Goal: Information Seeking & Learning: Learn about a topic

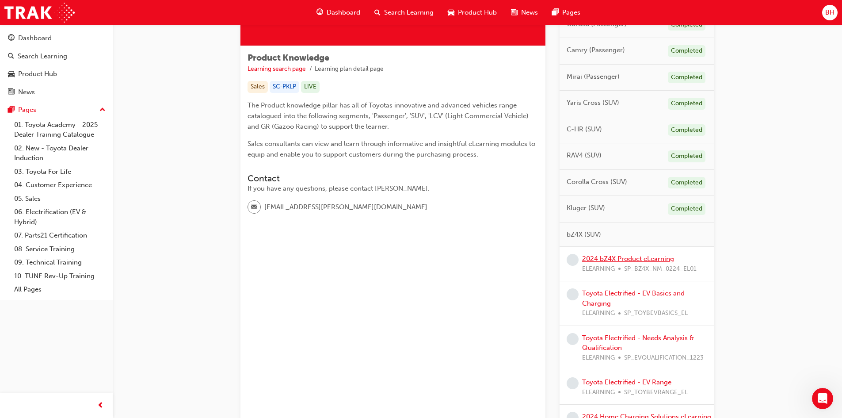
click at [605, 258] on link "2024 bZ4X Product eLearning" at bounding box center [628, 259] width 92 height 8
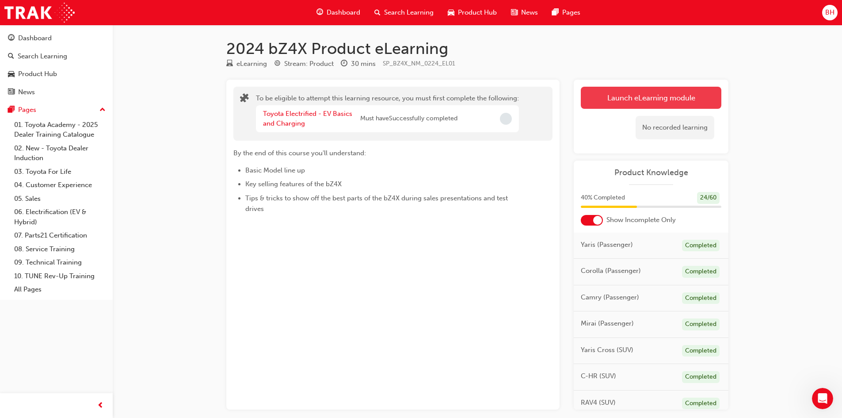
click at [627, 92] on button "Launch eLearning module" at bounding box center [651, 98] width 141 height 22
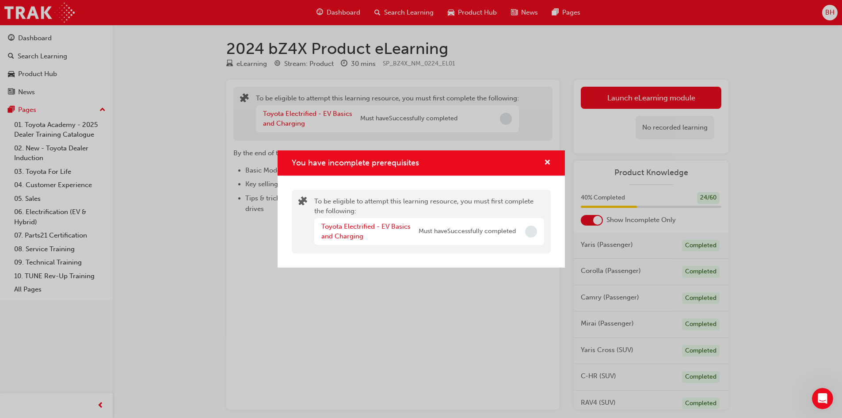
click at [358, 231] on div "Toyota Electrified - EV Basics and Charging" at bounding box center [369, 231] width 97 height 20
click at [358, 229] on link "Toyota Electrified - EV Basics and Charging" at bounding box center [365, 231] width 89 height 18
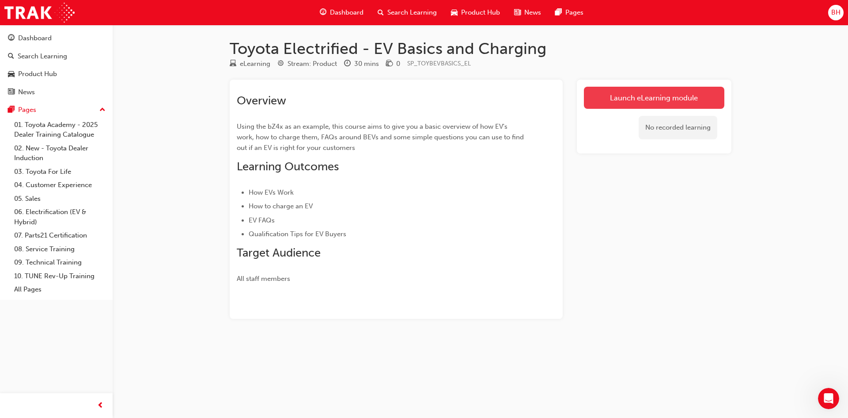
click at [637, 98] on link "Launch eLearning module" at bounding box center [654, 98] width 141 height 22
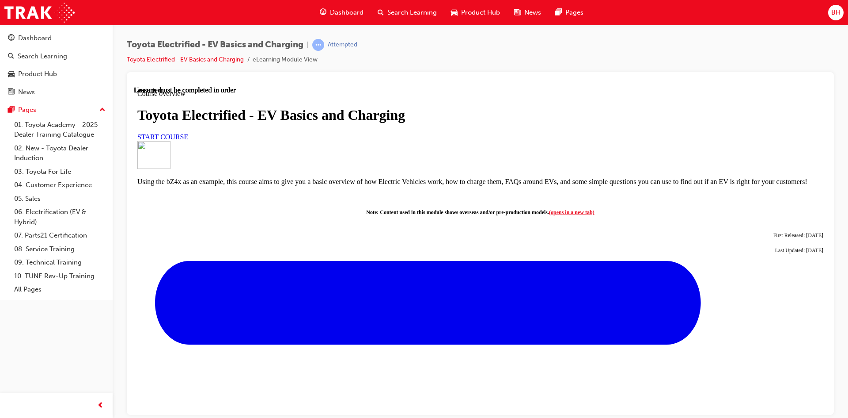
click at [188, 140] on link "START COURSE" at bounding box center [162, 137] width 51 height 8
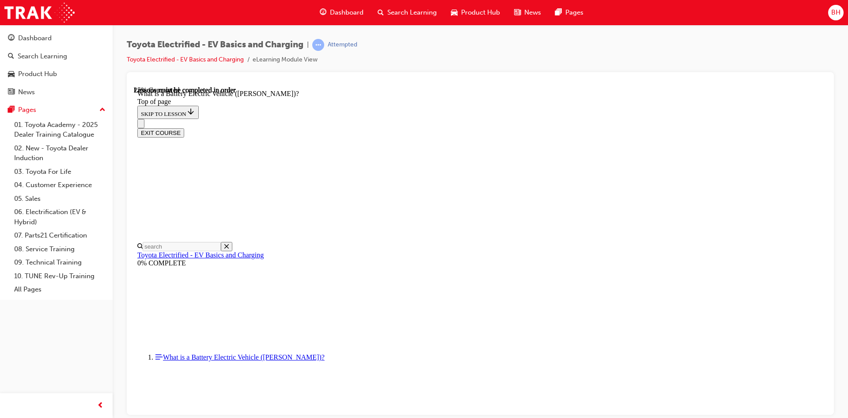
scroll to position [425, 0]
drag, startPoint x: 543, startPoint y: 223, endPoint x: 537, endPoint y: 228, distance: 7.5
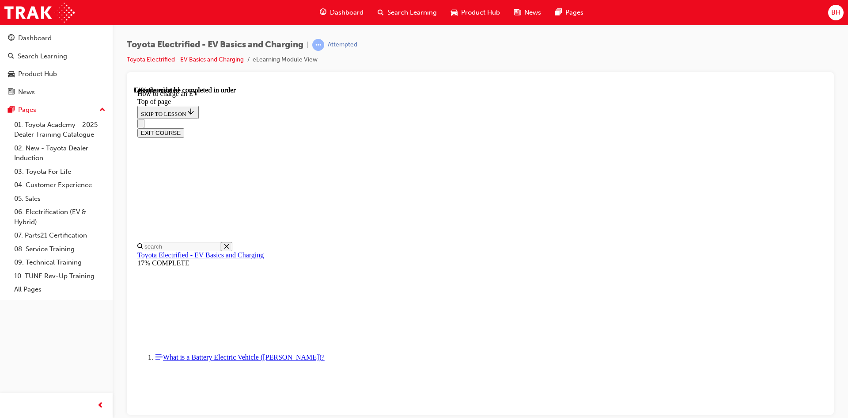
drag, startPoint x: 629, startPoint y: 245, endPoint x: 634, endPoint y: 245, distance: 5.7
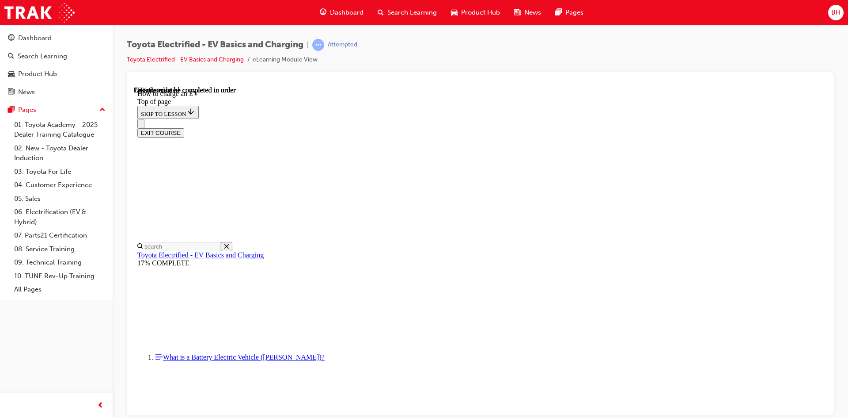
scroll to position [3383, 0]
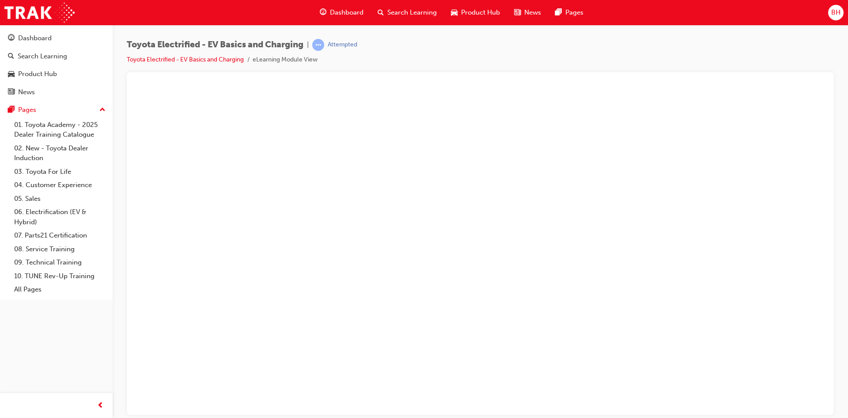
click at [239, 144] on button "Unzoom image" at bounding box center [480, 250] width 693 height 328
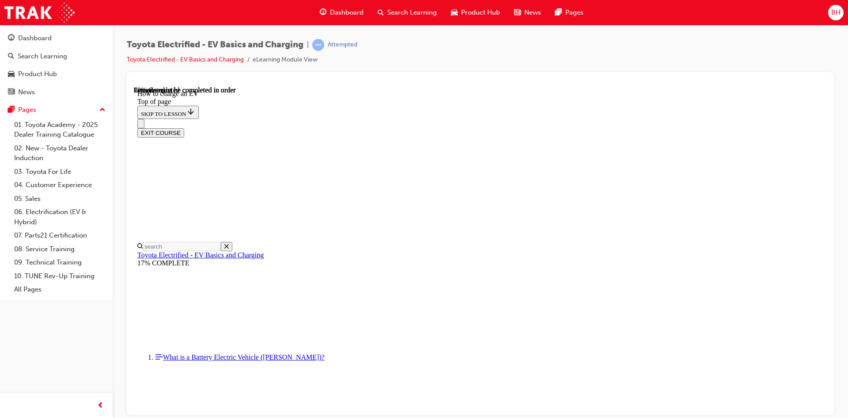
scroll to position [2562, 0]
drag, startPoint x: 558, startPoint y: 339, endPoint x: 554, endPoint y: 342, distance: 5.2
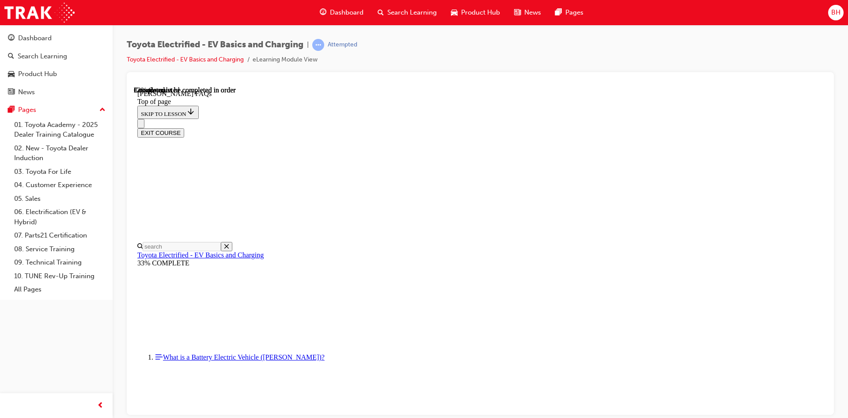
scroll to position [160, 0]
drag, startPoint x: 592, startPoint y: 205, endPoint x: 594, endPoint y: 210, distance: 5.3
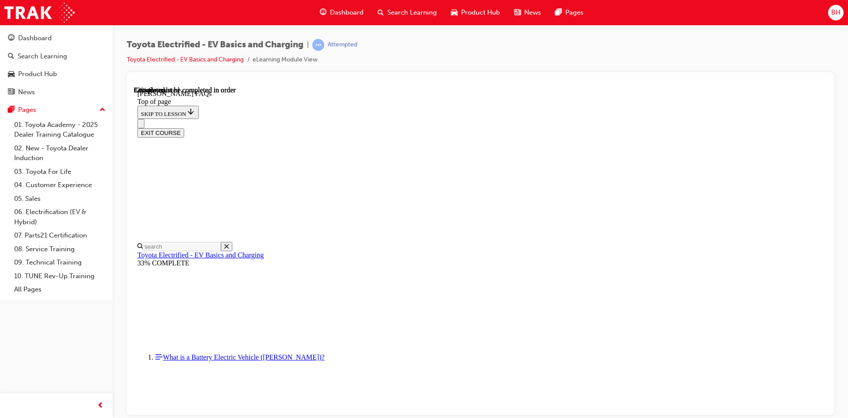
drag, startPoint x: 593, startPoint y: 235, endPoint x: 622, endPoint y: 206, distance: 40.6
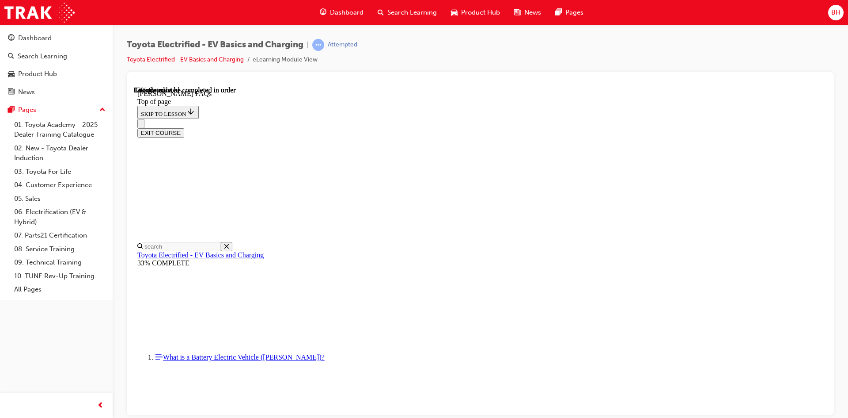
drag, startPoint x: 648, startPoint y: 282, endPoint x: 637, endPoint y: 277, distance: 12.3
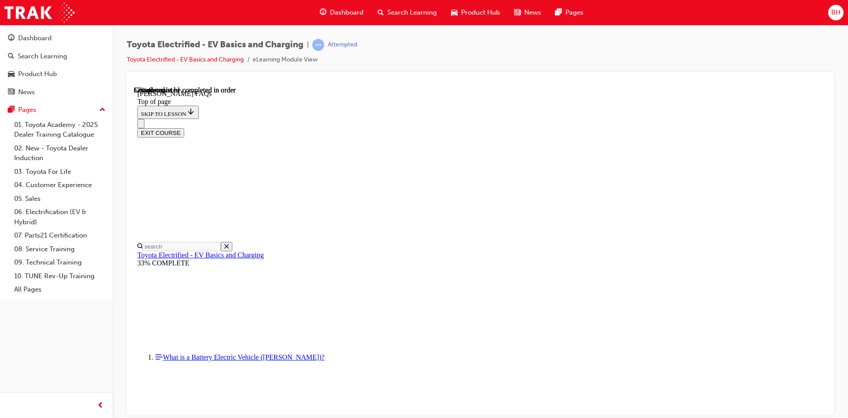
scroll to position [439, 0]
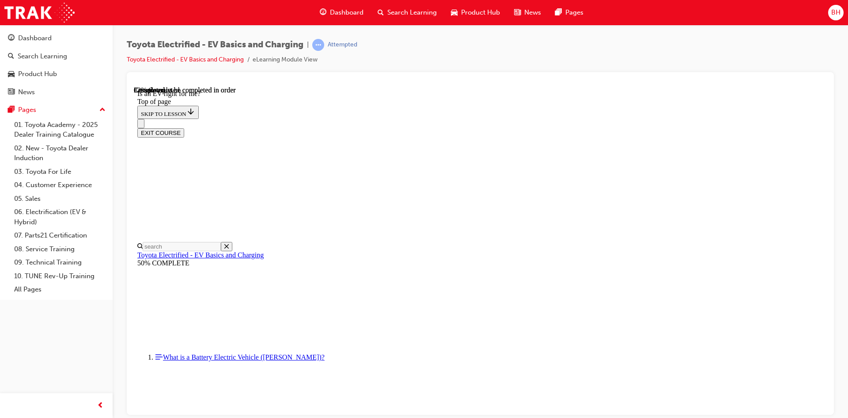
drag, startPoint x: 630, startPoint y: 270, endPoint x: 632, endPoint y: 263, distance: 6.6
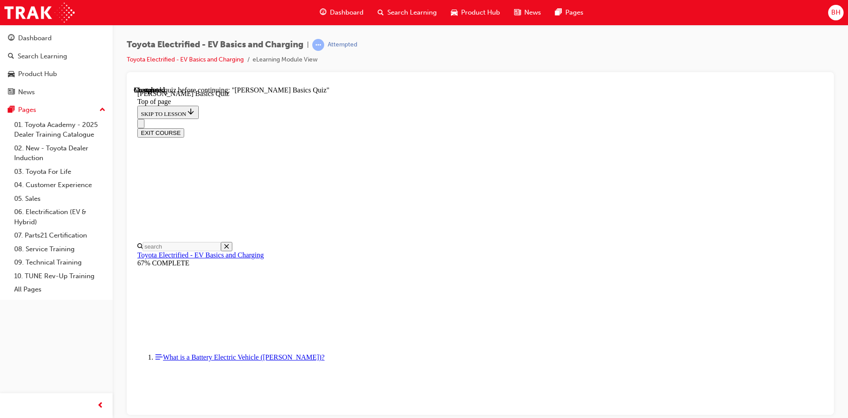
scroll to position [27, 0]
drag, startPoint x: 424, startPoint y: 298, endPoint x: 432, endPoint y: 298, distance: 8.4
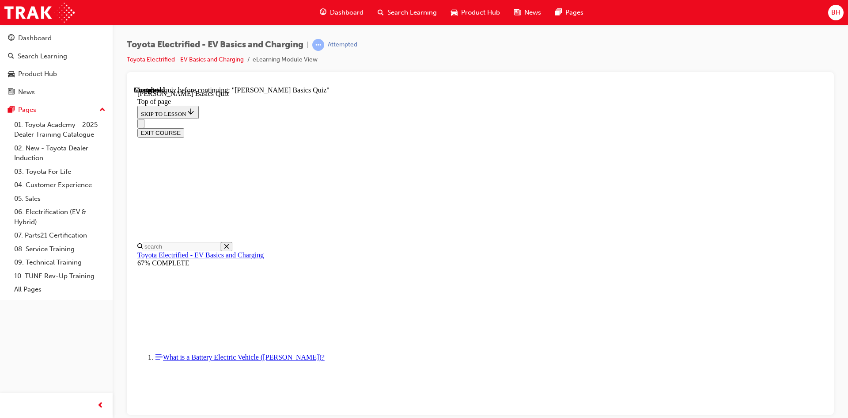
scroll to position [160, 0]
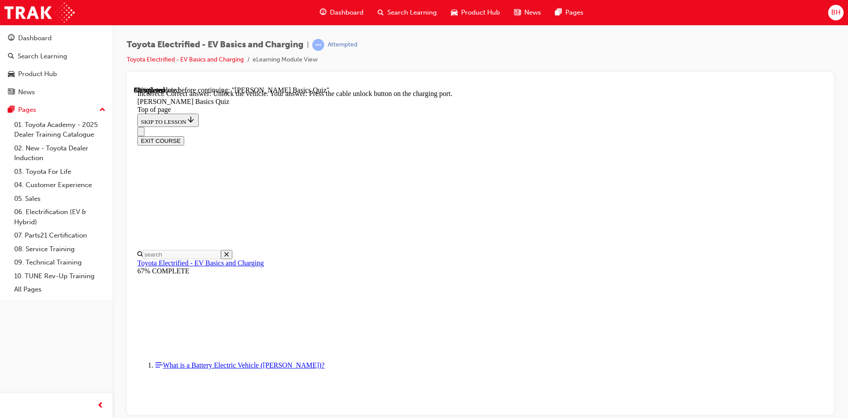
scroll to position [232, 0]
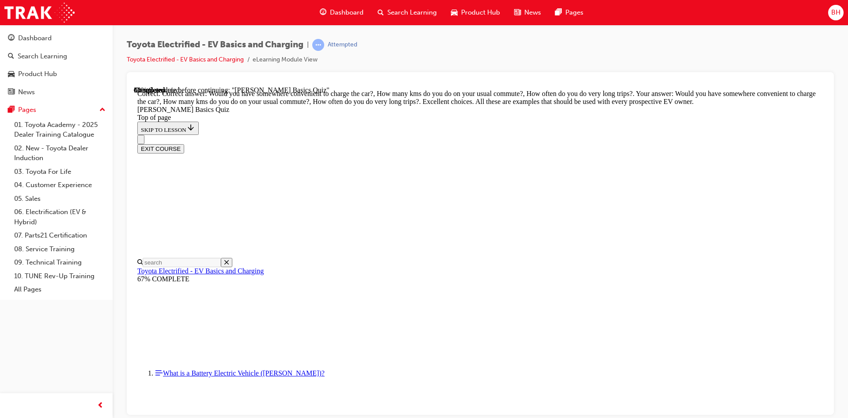
scroll to position [207, 0]
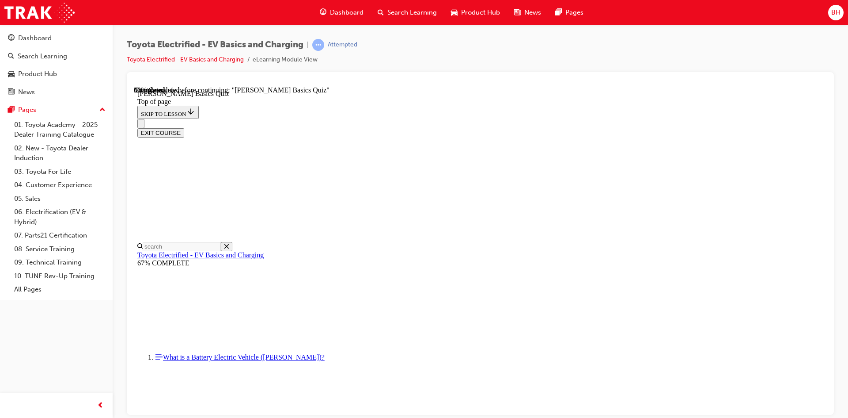
scroll to position [54, 0]
drag, startPoint x: 516, startPoint y: 323, endPoint x: 518, endPoint y: 329, distance: 5.6
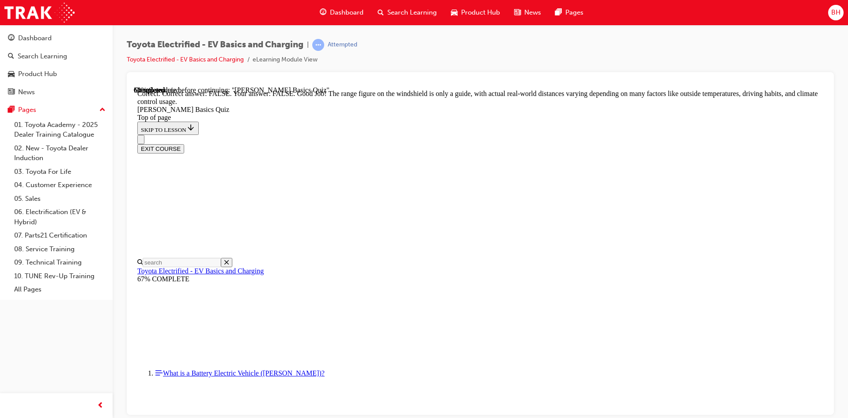
scroll to position [146, 0]
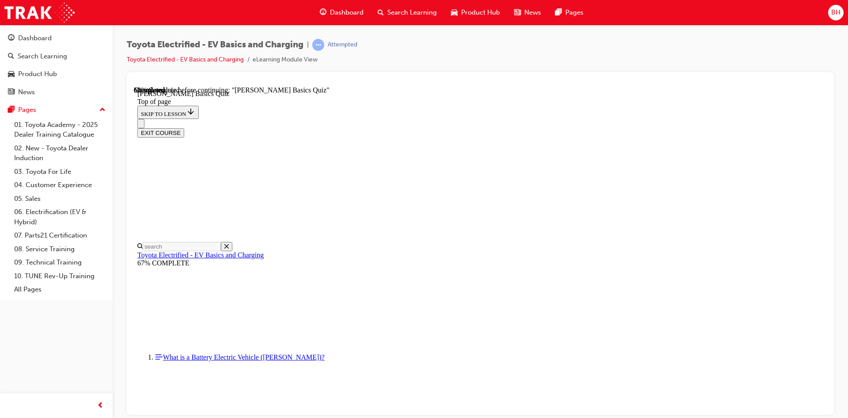
scroll to position [72, 0]
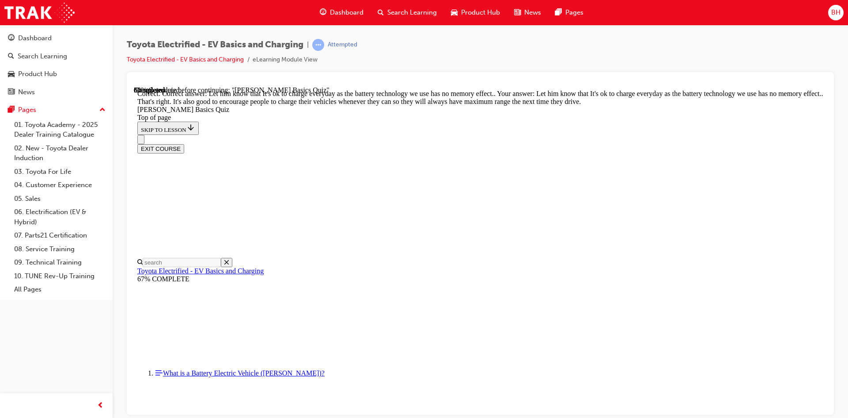
scroll to position [164, 0]
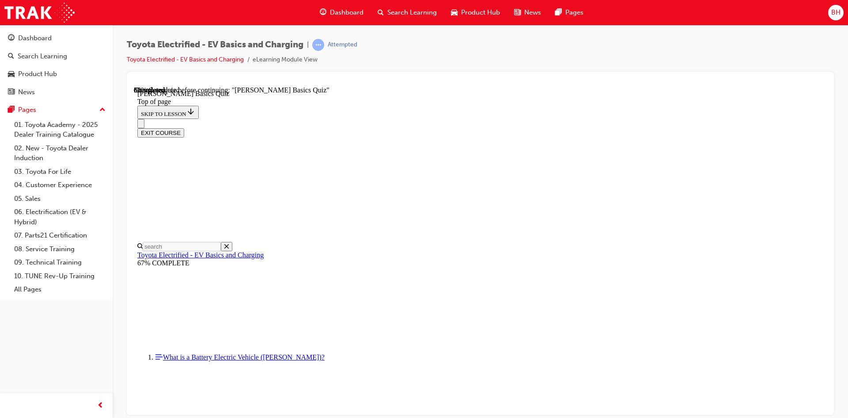
scroll to position [71, 0]
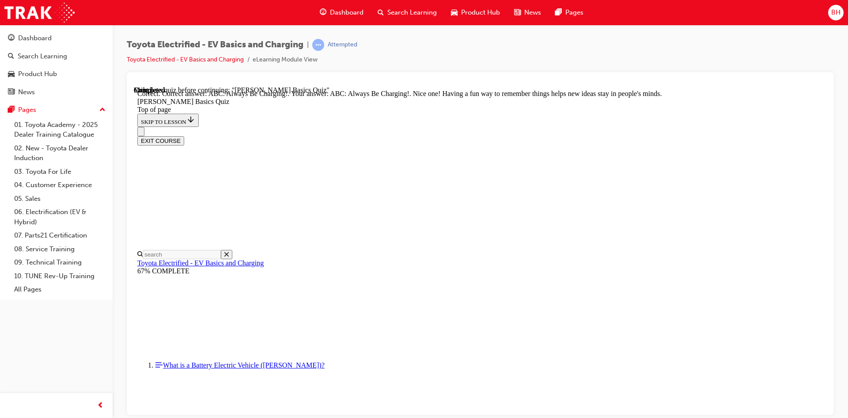
scroll to position [171, 0]
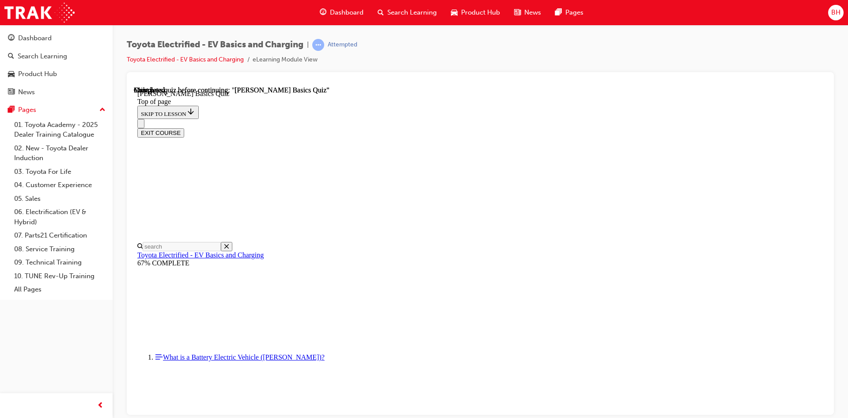
scroll to position [152, 0]
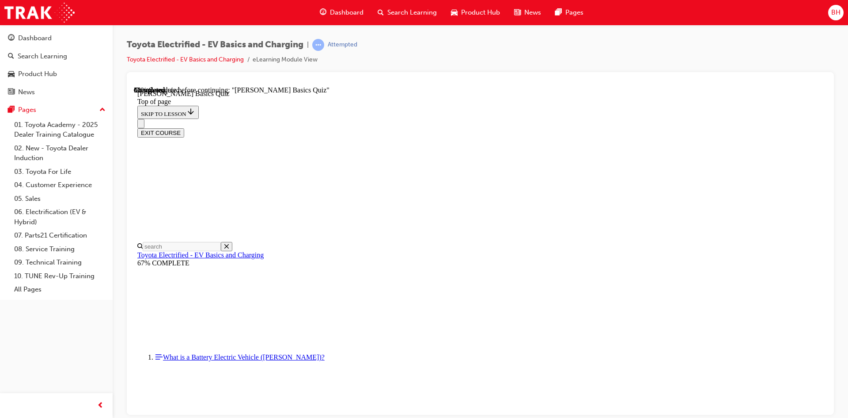
scroll to position [71, 0]
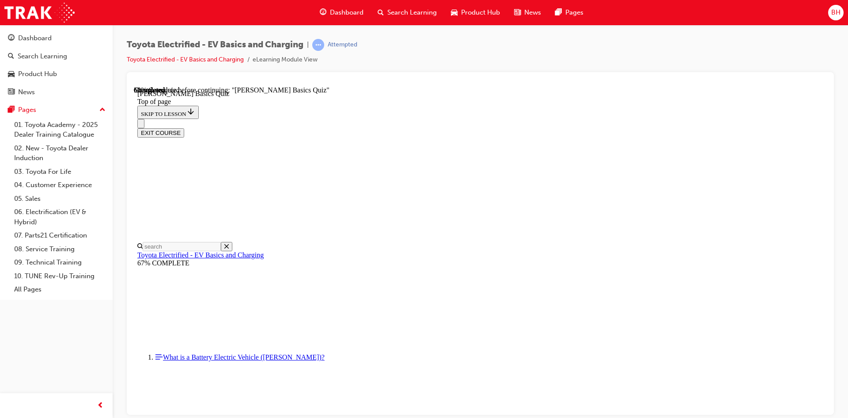
scroll to position [27, 0]
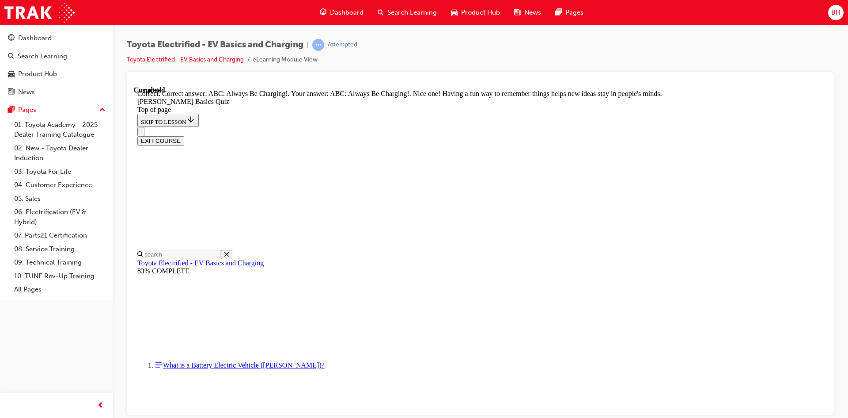
scroll to position [171, 0]
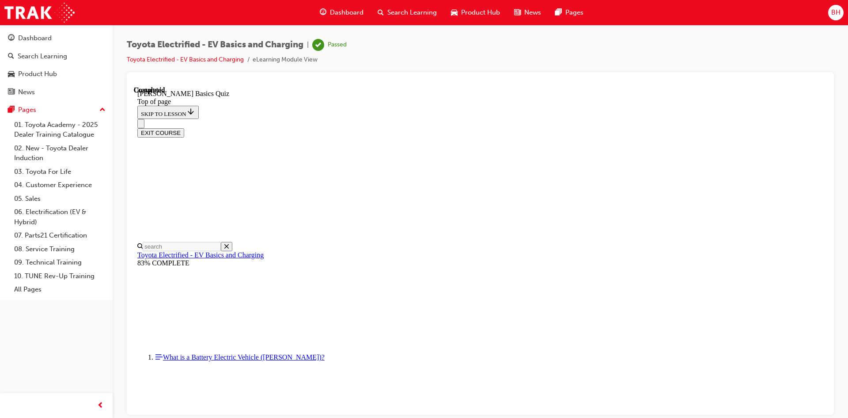
scroll to position [152, 0]
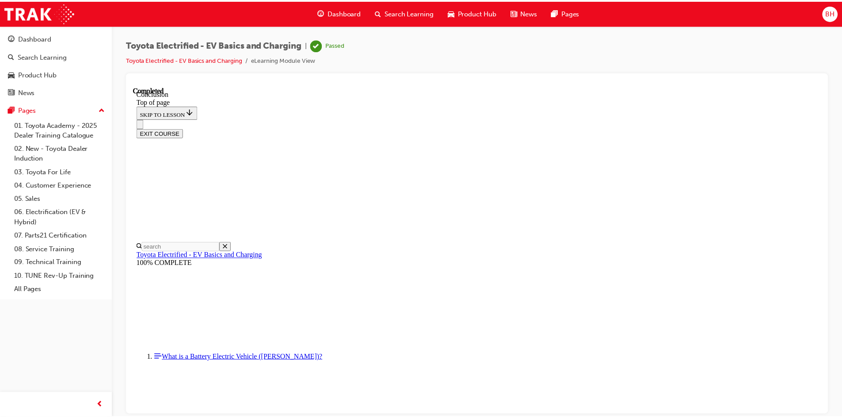
scroll to position [333, 0]
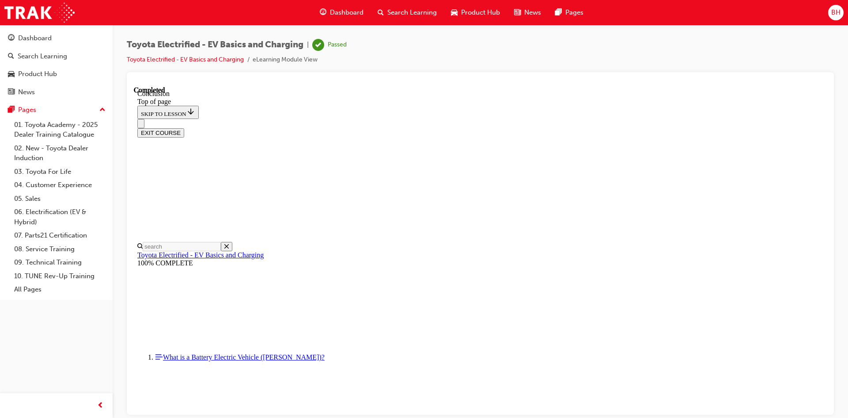
click at [332, 8] on span "Dashboard" at bounding box center [347, 13] width 34 height 10
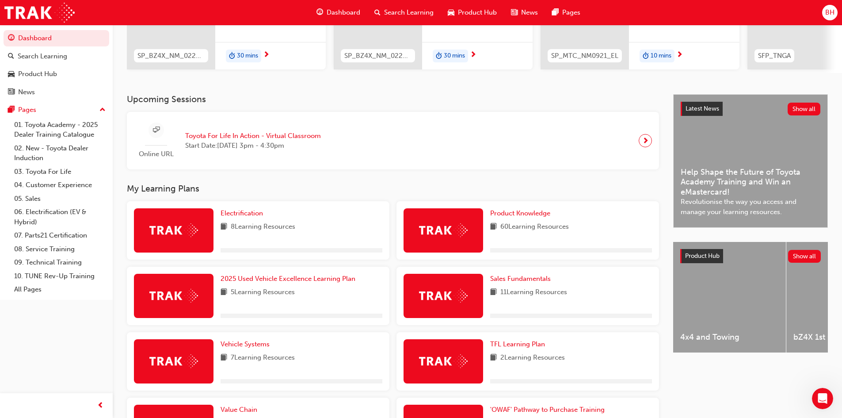
scroll to position [133, 0]
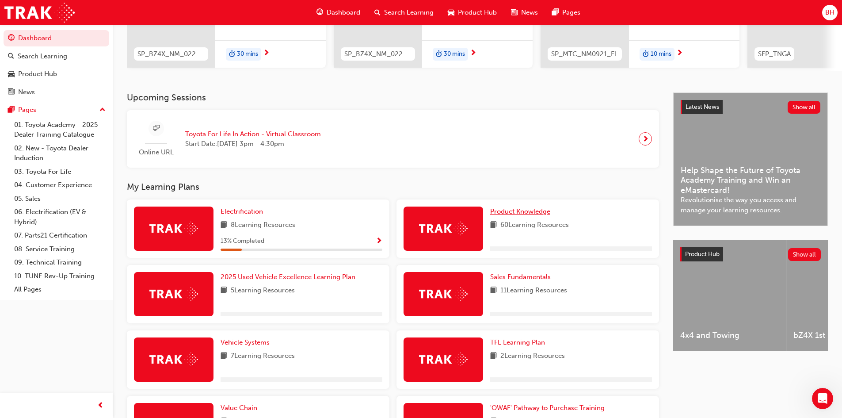
click at [526, 211] on span "Product Knowledge" at bounding box center [520, 211] width 60 height 8
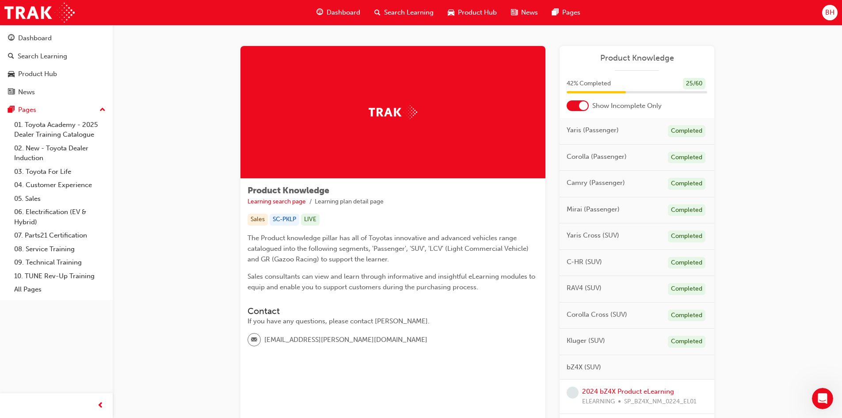
click at [328, 11] on span "Dashboard" at bounding box center [344, 13] width 34 height 10
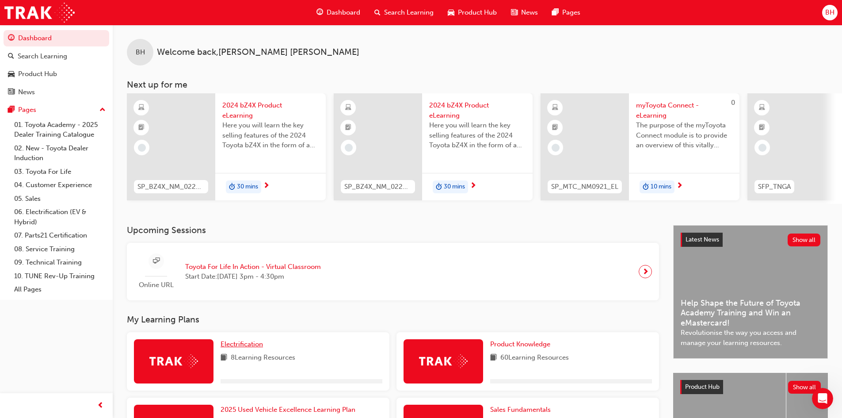
click at [247, 346] on span "Electrification" at bounding box center [241, 344] width 42 height 8
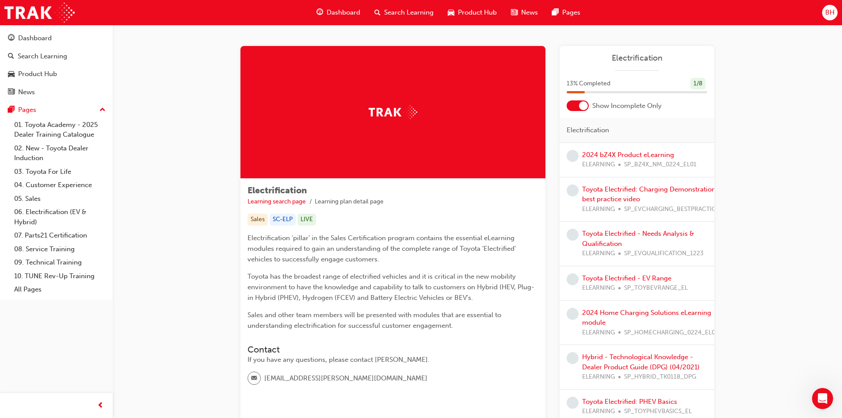
click at [346, 12] on span "Dashboard" at bounding box center [344, 13] width 34 height 10
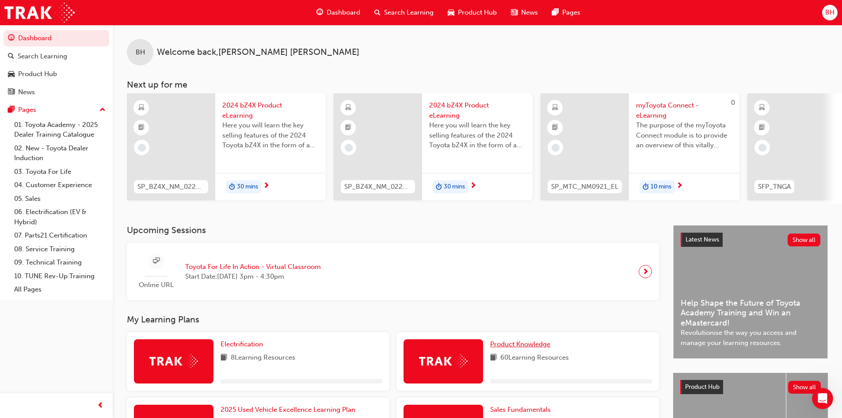
click at [523, 347] on span "Product Knowledge" at bounding box center [520, 344] width 60 height 8
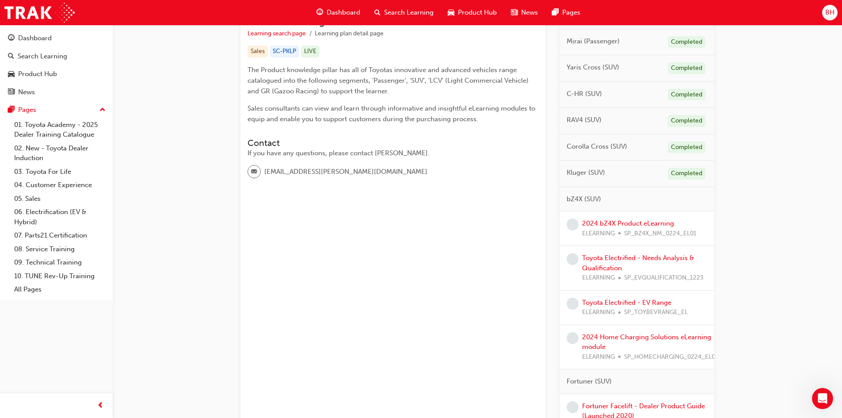
scroll to position [177, 0]
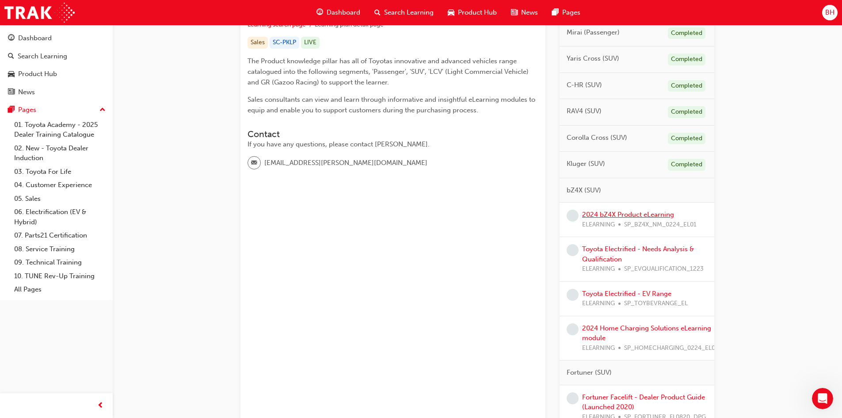
click at [637, 213] on link "2024 bZ4X Product eLearning" at bounding box center [628, 214] width 92 height 8
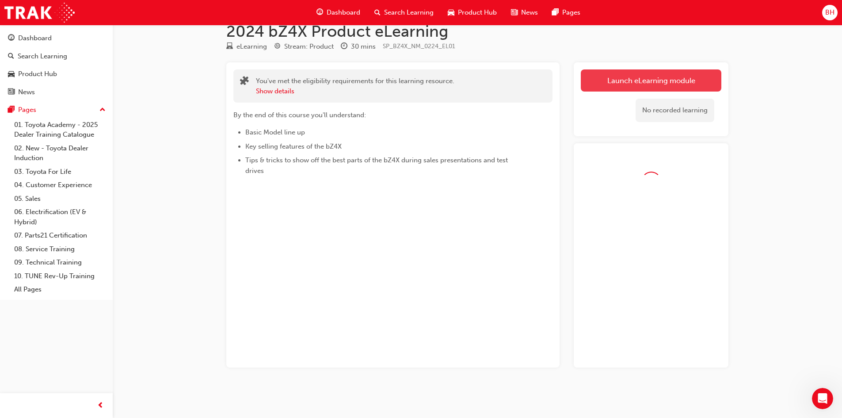
scroll to position [42, 0]
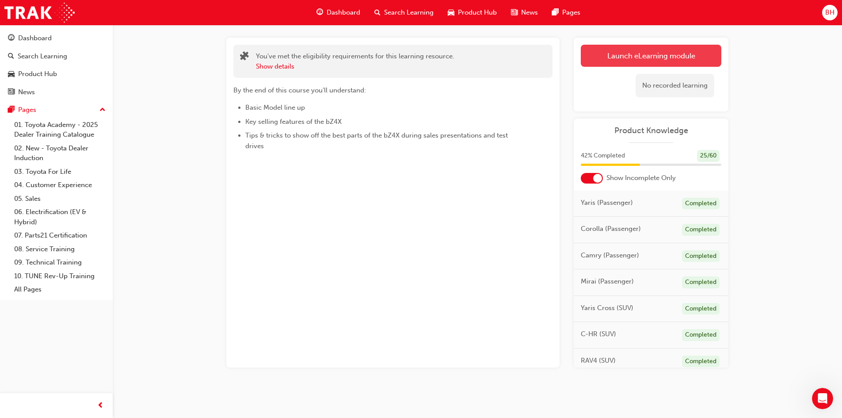
click at [621, 81] on div "No recorded learning" at bounding box center [651, 86] width 141 height 38
click at [615, 63] on link "Launch eLearning module" at bounding box center [651, 56] width 141 height 22
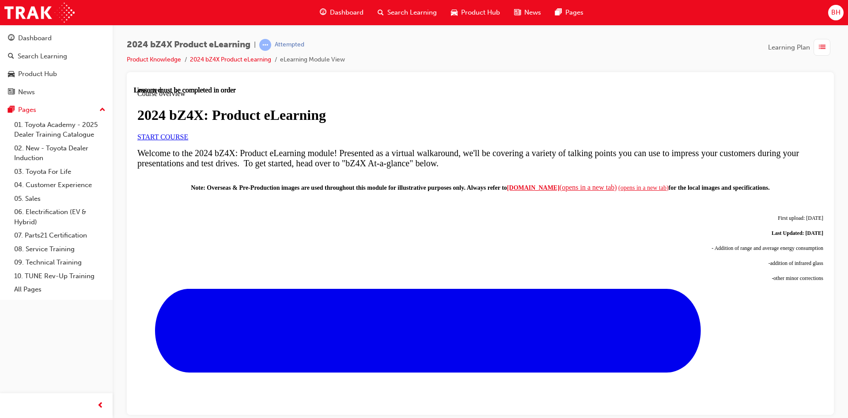
scroll to position [341, 0]
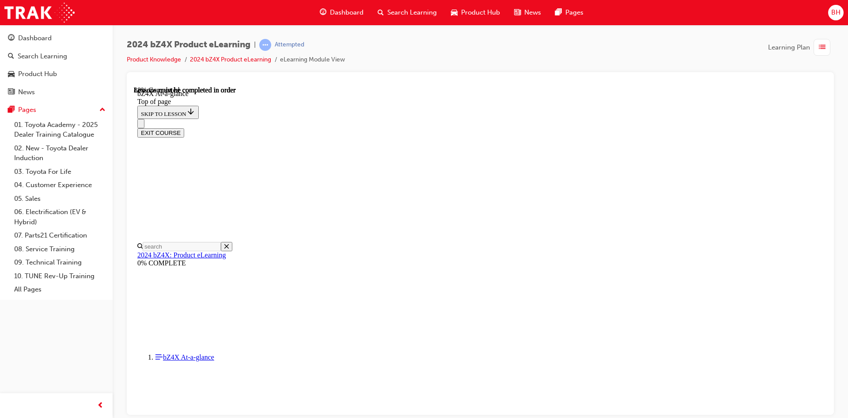
scroll to position [1293, 0]
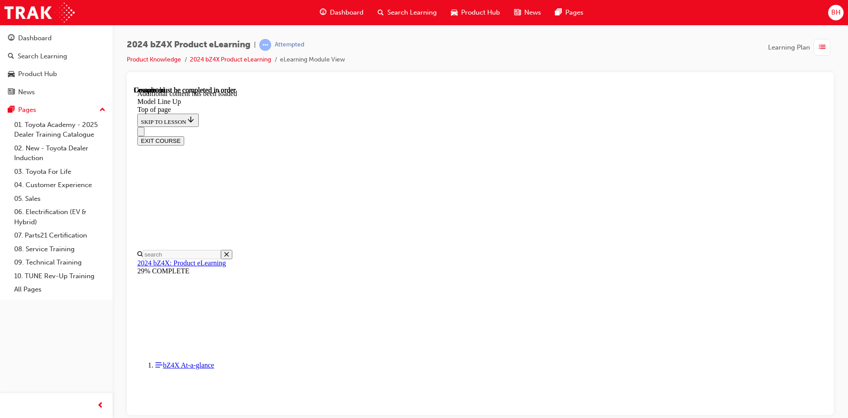
scroll to position [1779, 0]
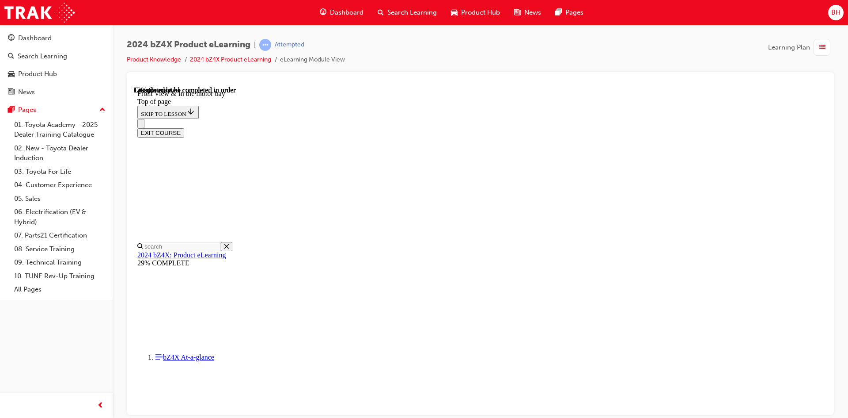
scroll to position [248, 0]
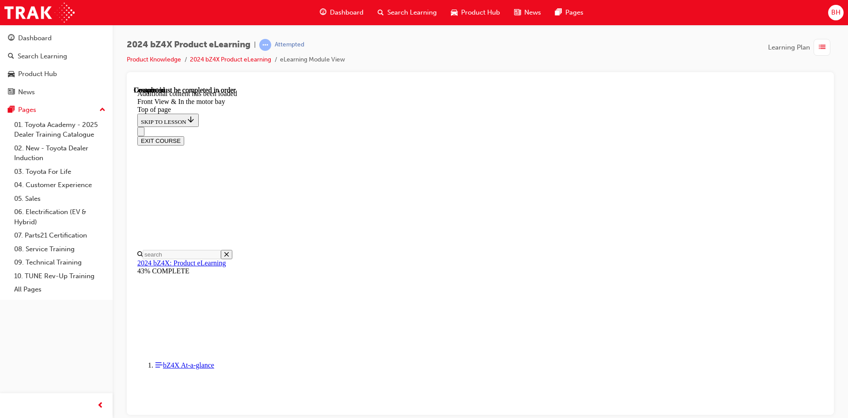
scroll to position [1527, 0]
drag, startPoint x: 486, startPoint y: 212, endPoint x: 557, endPoint y: 250, distance: 80.4
drag, startPoint x: 493, startPoint y: 207, endPoint x: 557, endPoint y: 207, distance: 63.6
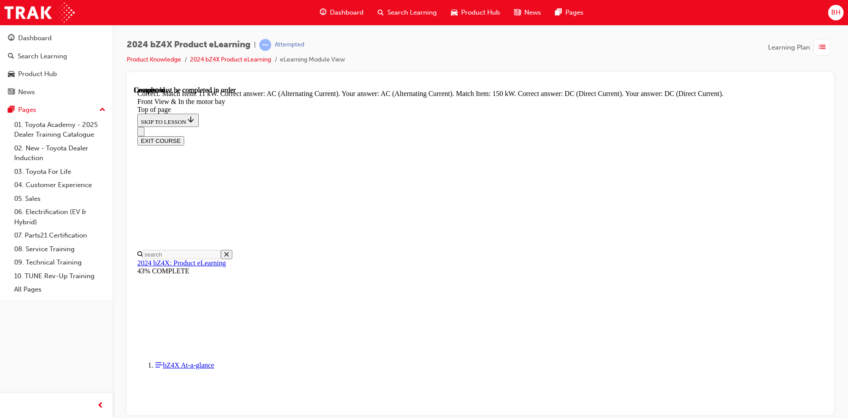
scroll to position [1586, 0]
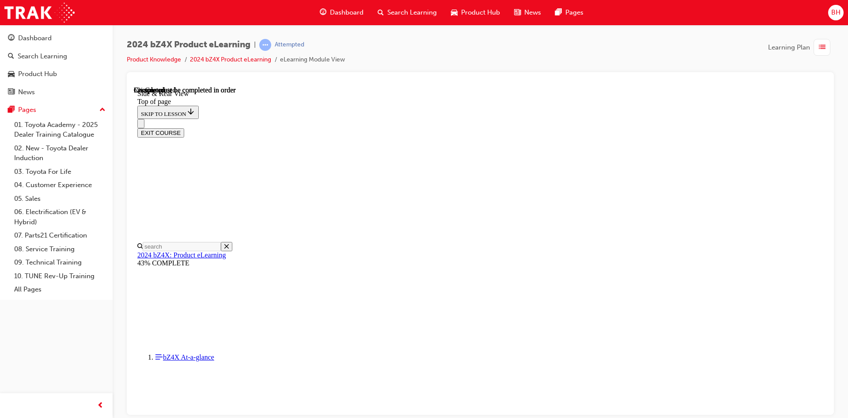
scroll to position [204, 0]
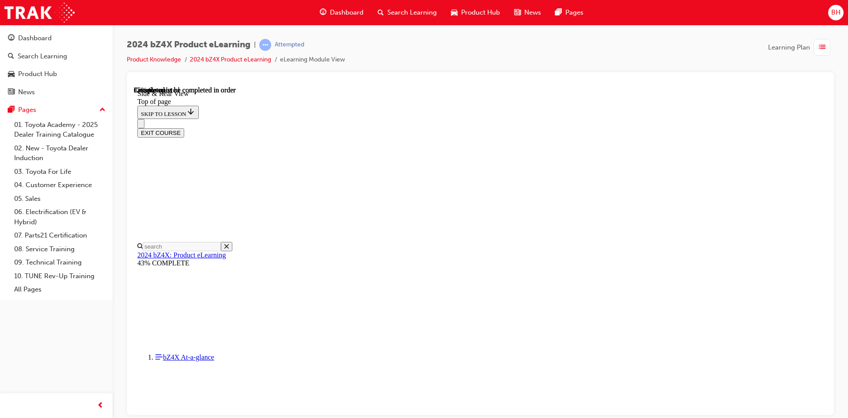
scroll to position [1182, 0]
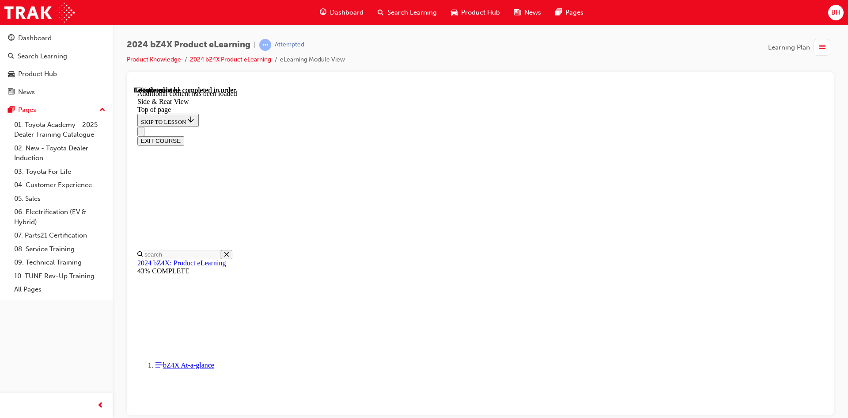
scroll to position [1475, 0]
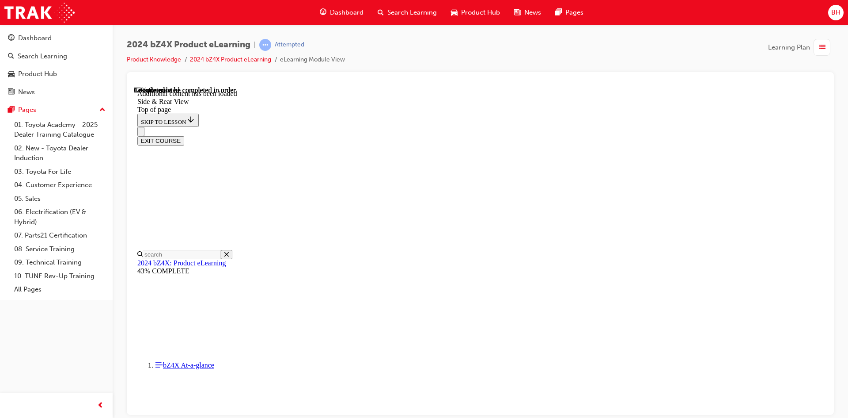
drag, startPoint x: 523, startPoint y: 259, endPoint x: 531, endPoint y: 347, distance: 88.7
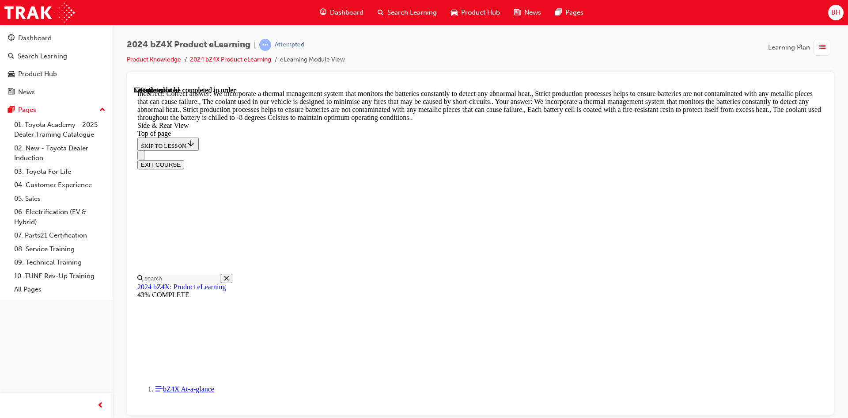
scroll to position [1618, 0]
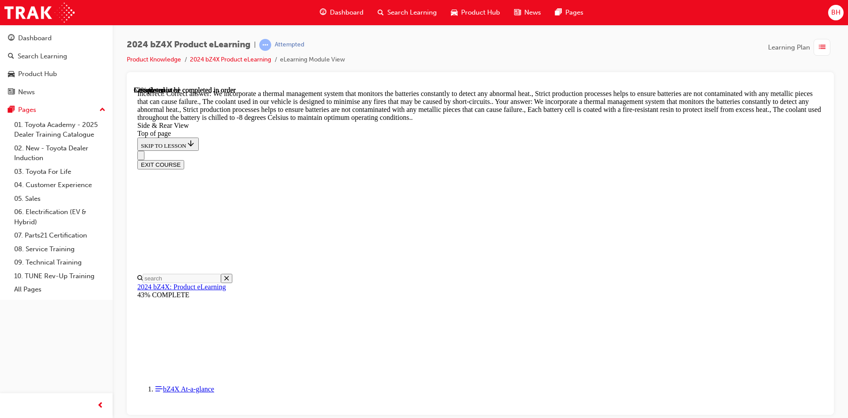
scroll to position [1576, 0]
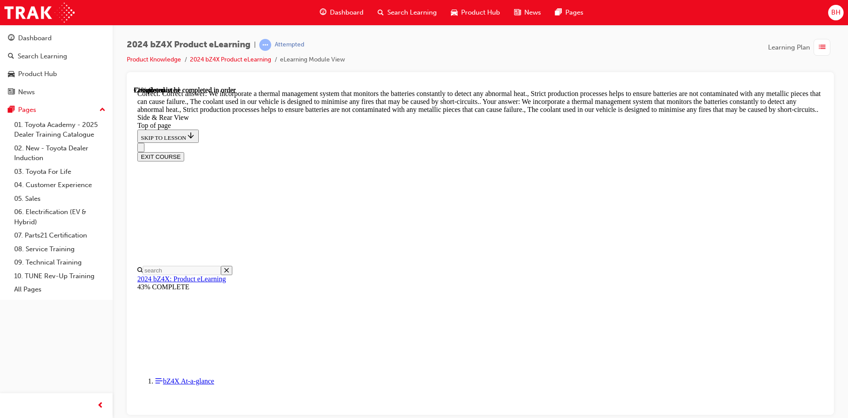
scroll to position [2283, 0]
